Goal: Task Accomplishment & Management: Complete application form

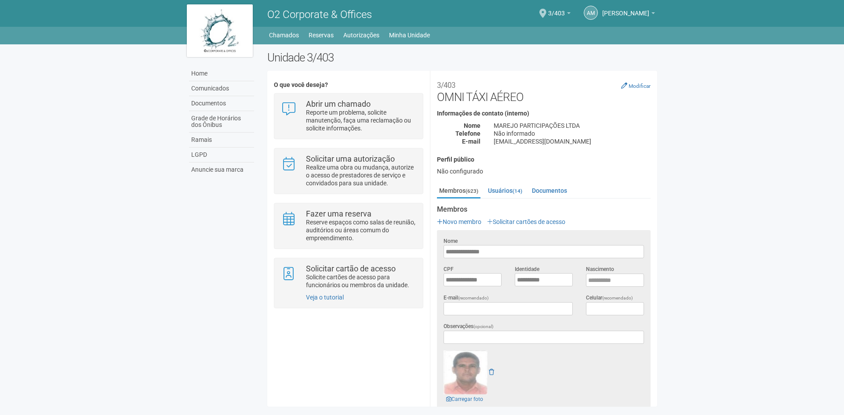
scroll to position [88, 0]
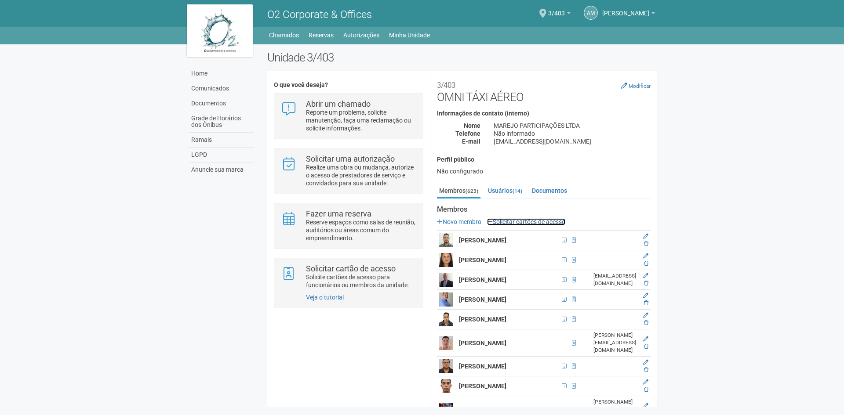
click at [538, 223] on link "Solicitar cartões de acesso" at bounding box center [526, 221] width 78 height 7
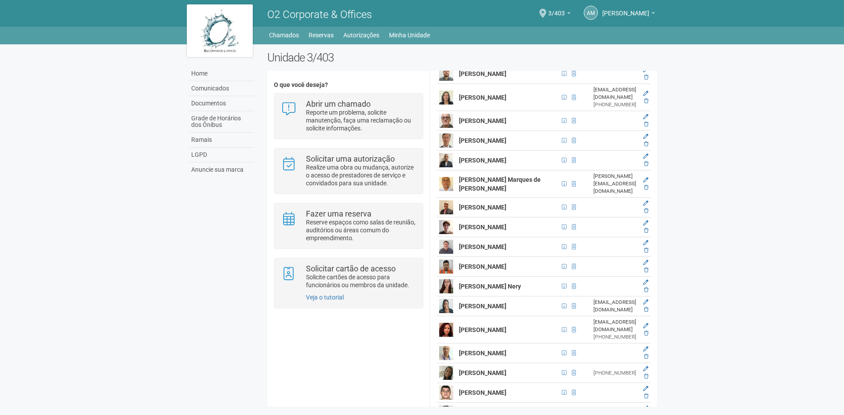
click at [645, 25] on icon at bounding box center [645, 22] width 5 height 5
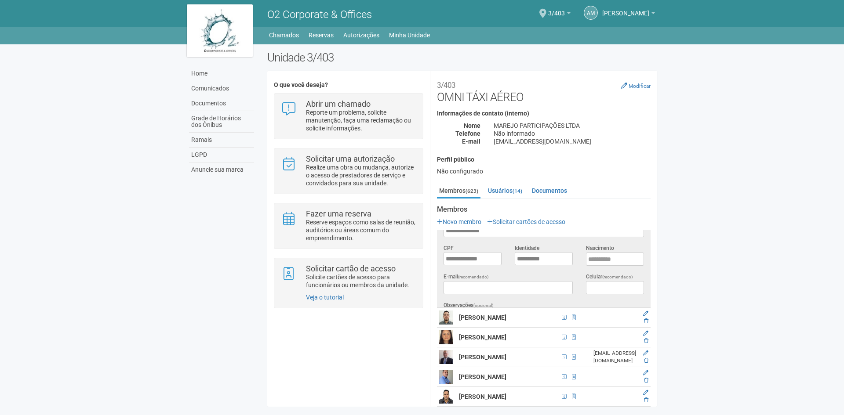
scroll to position [0, 0]
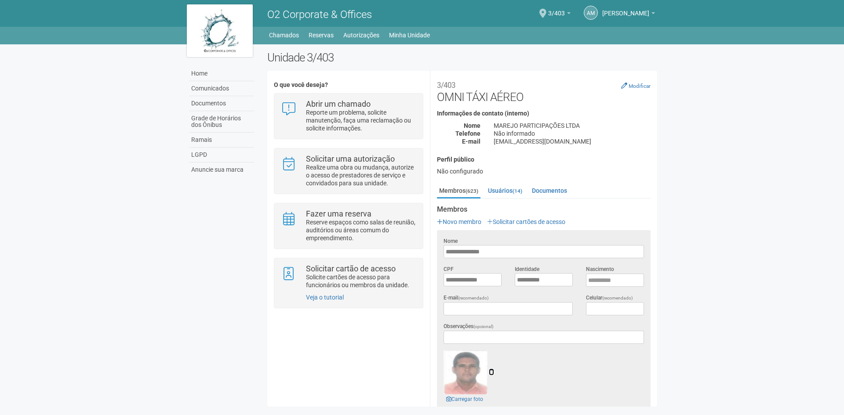
click at [491, 369] on icon at bounding box center [491, 372] width 5 height 6
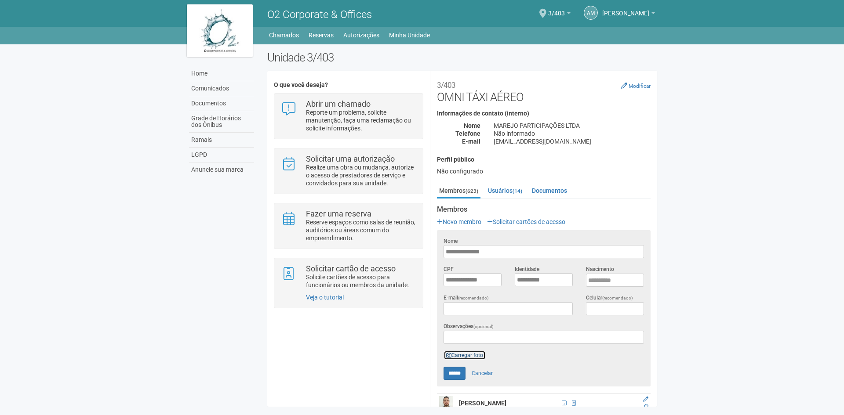
click at [461, 352] on link "Carregar foto" at bounding box center [464, 356] width 42 height 10
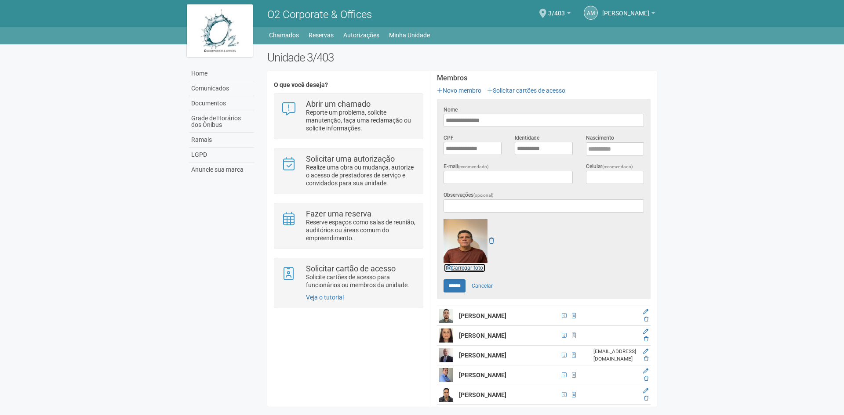
scroll to position [132, 0]
click at [447, 276] on form "**********" at bounding box center [543, 198] width 200 height 187
click at [451, 285] on input "******" at bounding box center [454, 285] width 22 height 13
type input "******"
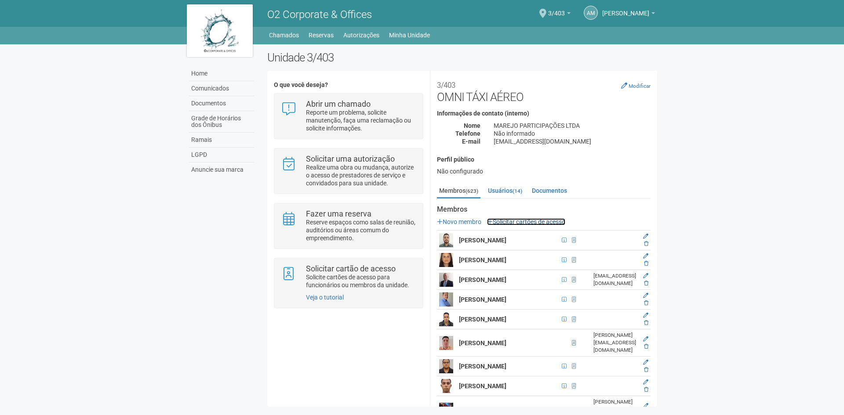
click at [553, 222] on link "Solicitar cartões de acesso" at bounding box center [526, 221] width 78 height 7
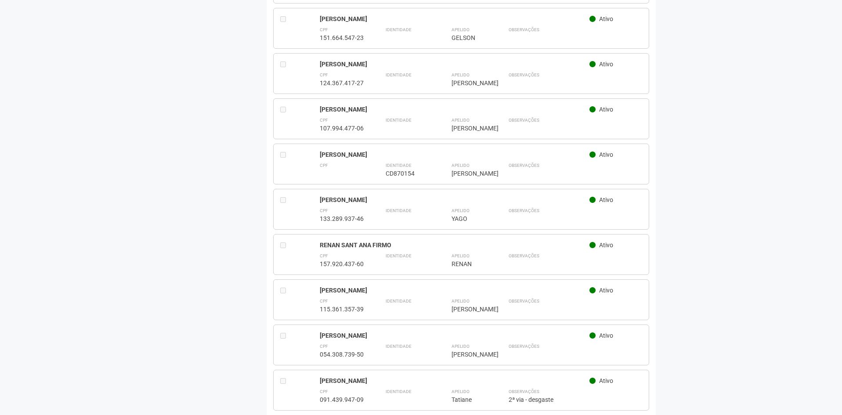
scroll to position [20485, 0]
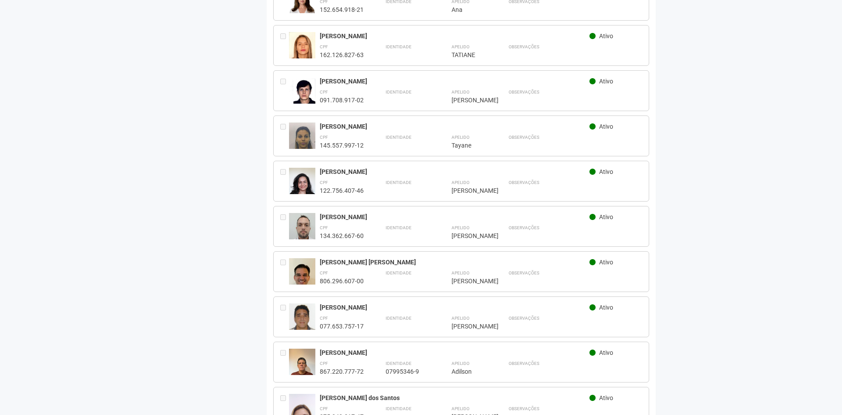
click at [395, 359] on div "Identidade 07995346-9" at bounding box center [408, 367] width 44 height 17
drag, startPoint x: 306, startPoint y: 214, endPoint x: 337, endPoint y: 214, distance: 30.8
click at [308, 349] on div at bounding box center [302, 362] width 26 height 26
click at [345, 359] on div "CPF 867.220.777-72" at bounding box center [342, 367] width 44 height 17
click at [362, 359] on div "CPF 867.220.777-72" at bounding box center [342, 367] width 44 height 17
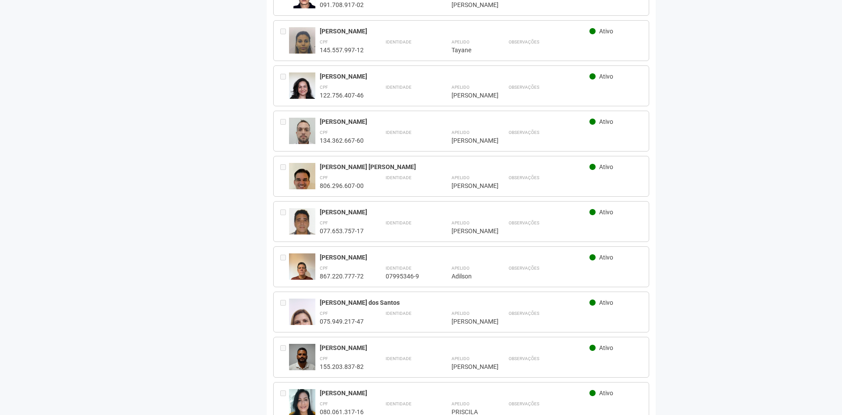
scroll to position [20573, 0]
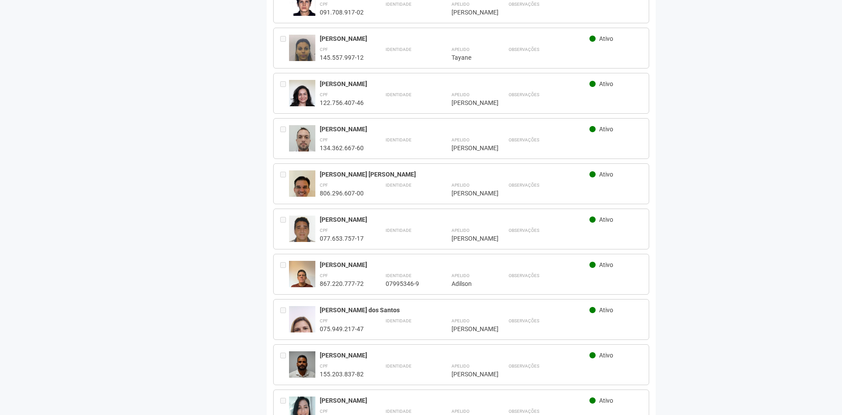
drag, startPoint x: 349, startPoint y: 120, endPoint x: 303, endPoint y: 121, distance: 45.7
click at [305, 261] on div at bounding box center [302, 274] width 26 height 26
click at [615, 261] on div "Ativo" at bounding box center [616, 266] width 53 height 10
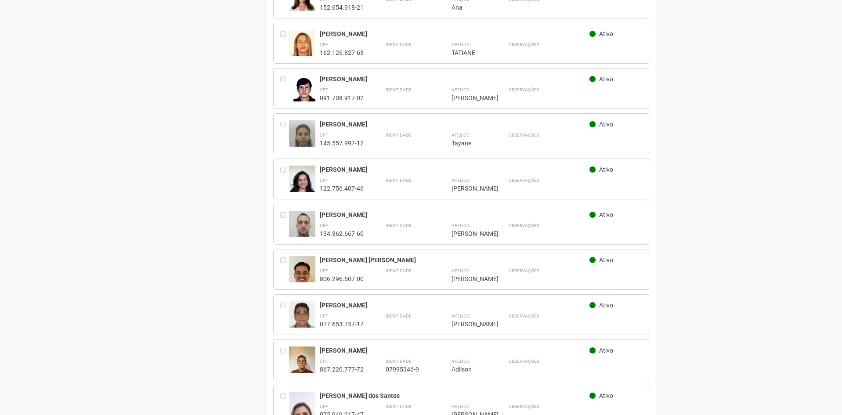
scroll to position [20485, 0]
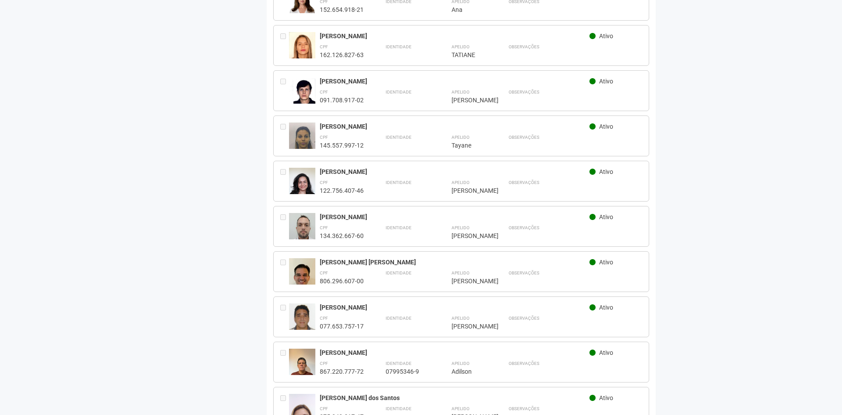
drag, startPoint x: 320, startPoint y: 207, endPoint x: 369, endPoint y: 211, distance: 48.6
click at [369, 349] on div "[PERSON_NAME]" at bounding box center [455, 353] width 270 height 8
click at [342, 359] on div "CPF 867.220.777-72" at bounding box center [342, 367] width 44 height 17
click at [375, 359] on div "CPF 867.220.777-72 Identidade 07995346-9 Apelido ******* [PERSON_NAME] Observaç…" at bounding box center [481, 367] width 323 height 17
